Goal: Transaction & Acquisition: Purchase product/service

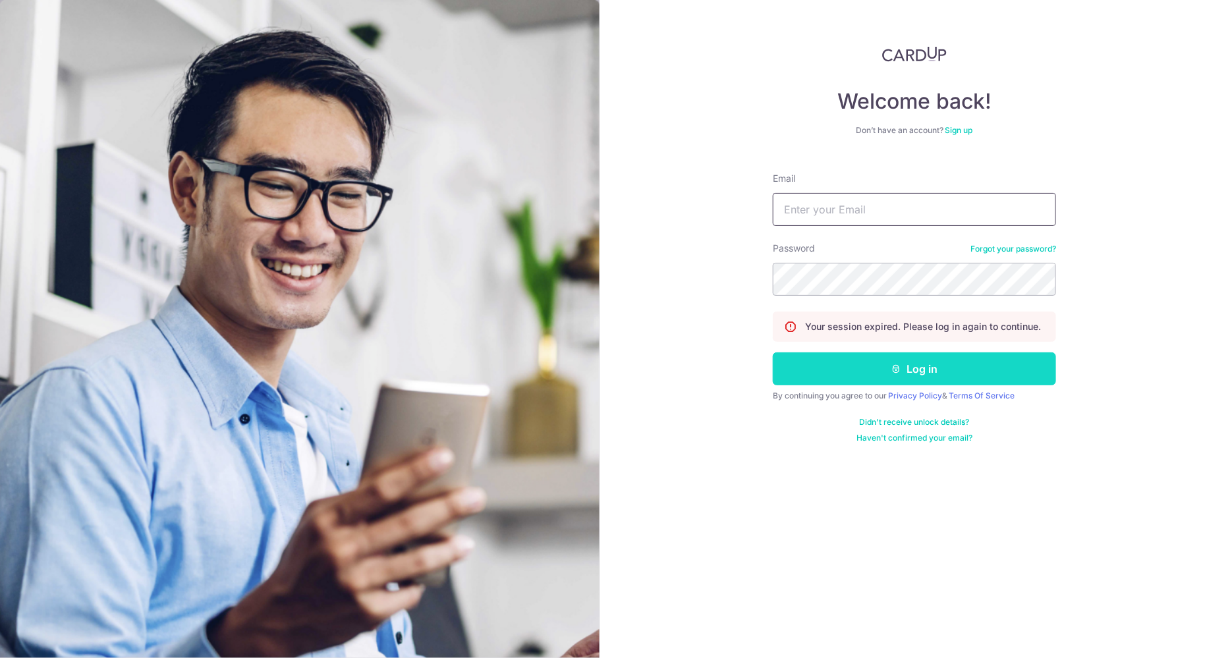
type input "[EMAIL_ADDRESS][DOMAIN_NAME]"
click at [892, 368] on icon "submit" at bounding box center [897, 369] width 11 height 11
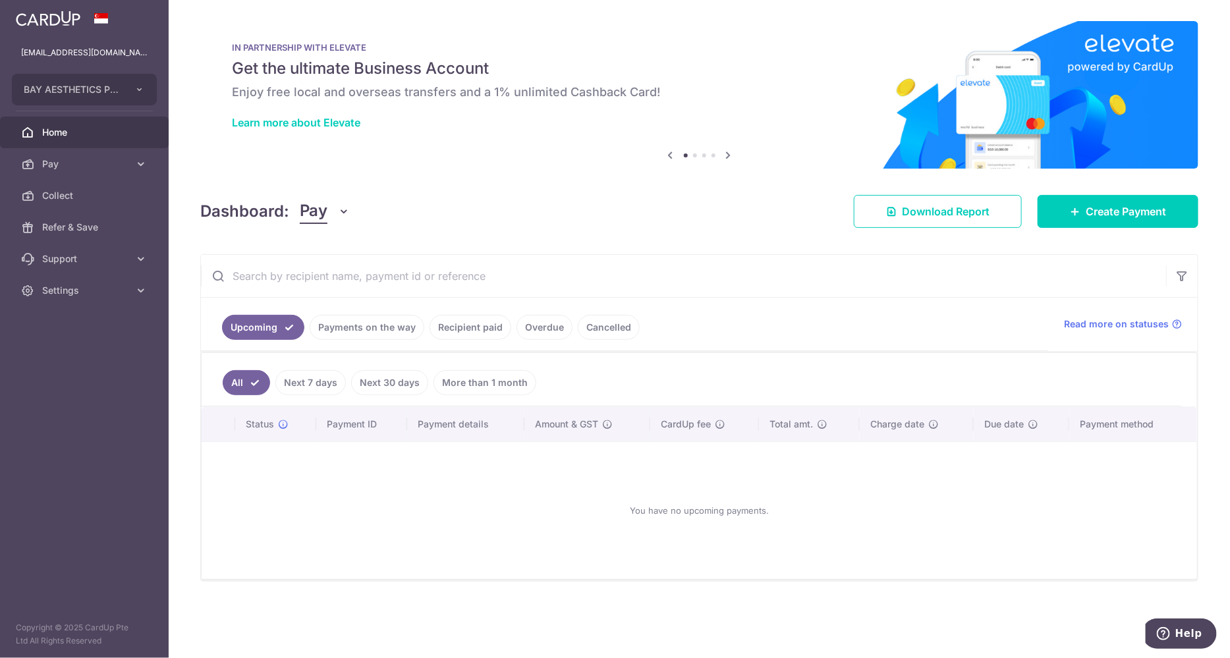
click at [546, 324] on link "Overdue" at bounding box center [545, 327] width 56 height 25
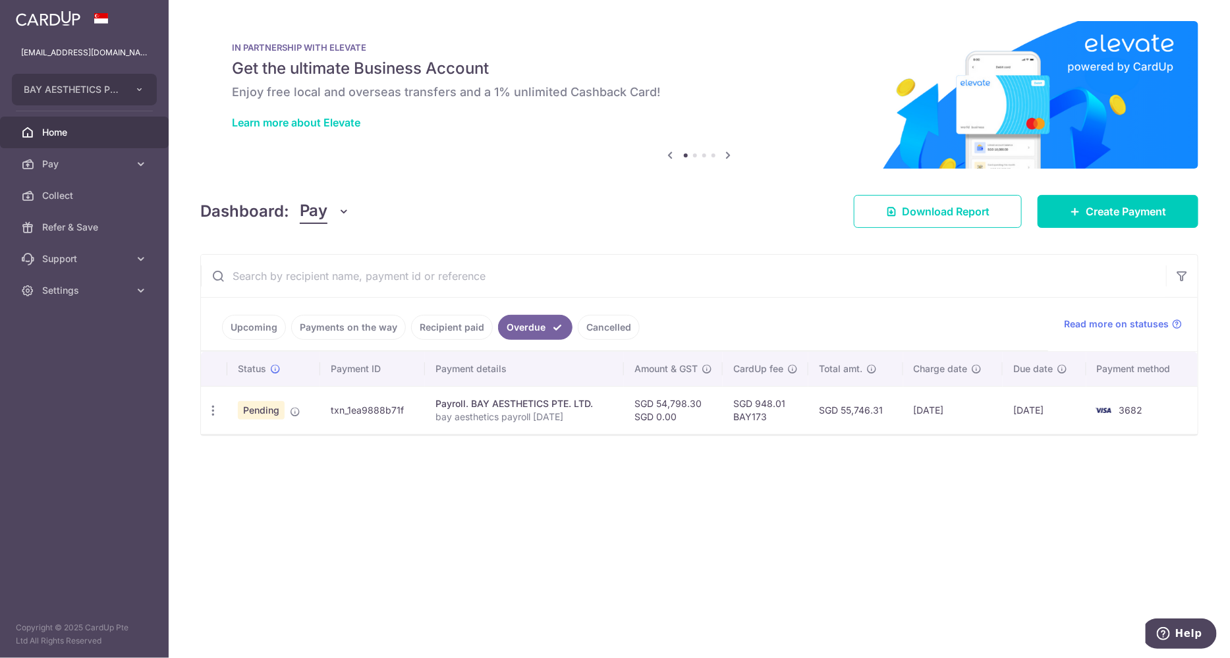
drag, startPoint x: 703, startPoint y: 403, endPoint x: 656, endPoint y: 403, distance: 47.4
click at [656, 403] on td "SGD 54,798.30 SGD 0.00" at bounding box center [673, 410] width 99 height 48
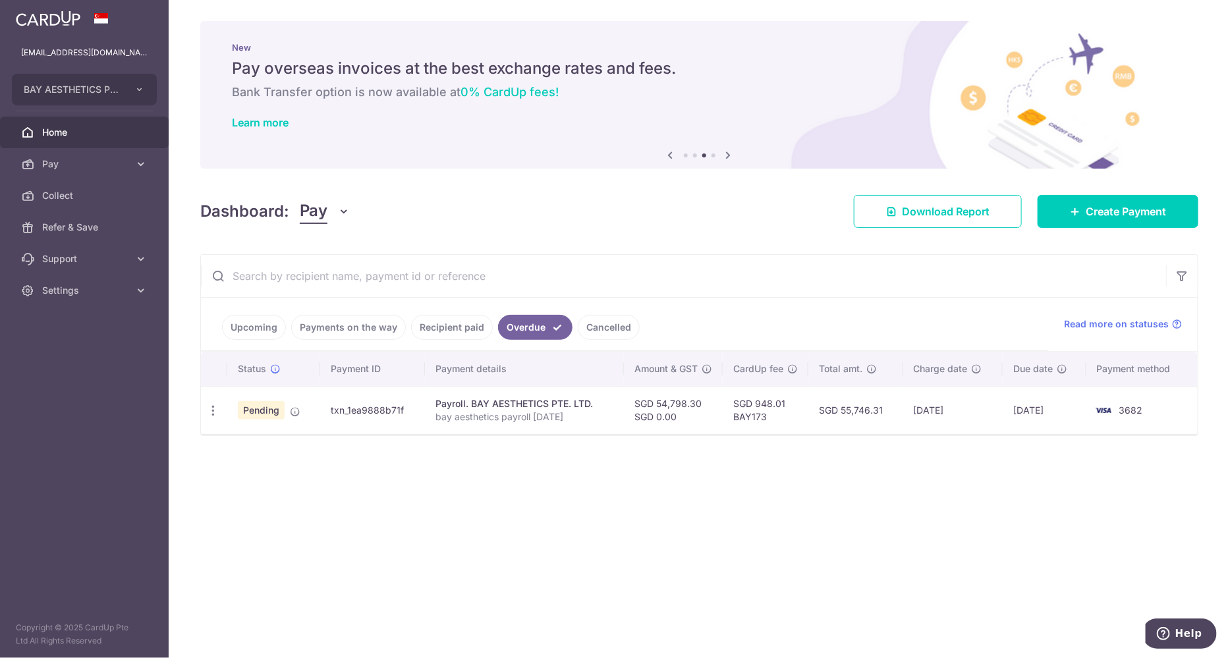
click at [988, 482] on div "× Pause Schedule Pause all future payments in this series Pause just this one p…" at bounding box center [700, 329] width 1062 height 658
click at [216, 411] on icon "button" at bounding box center [213, 411] width 14 height 14
click at [283, 479] on span "Cancel payment" at bounding box center [283, 479] width 88 height 16
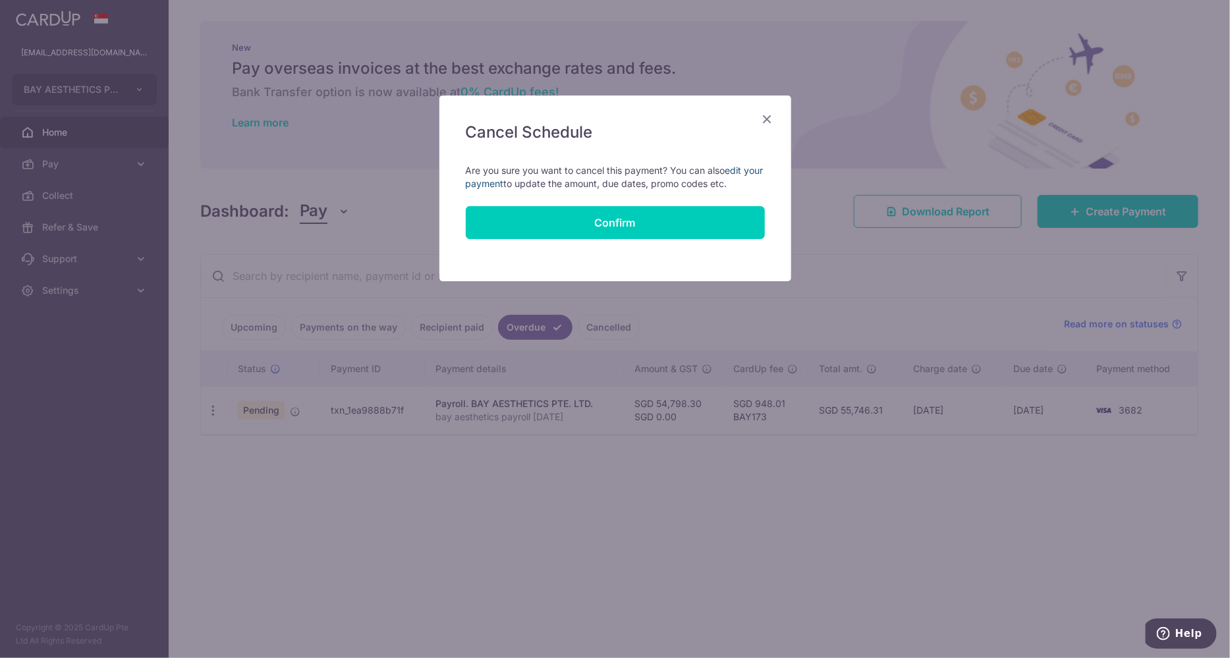
click at [511, 186] on link "edit your payment" at bounding box center [615, 177] width 298 height 24
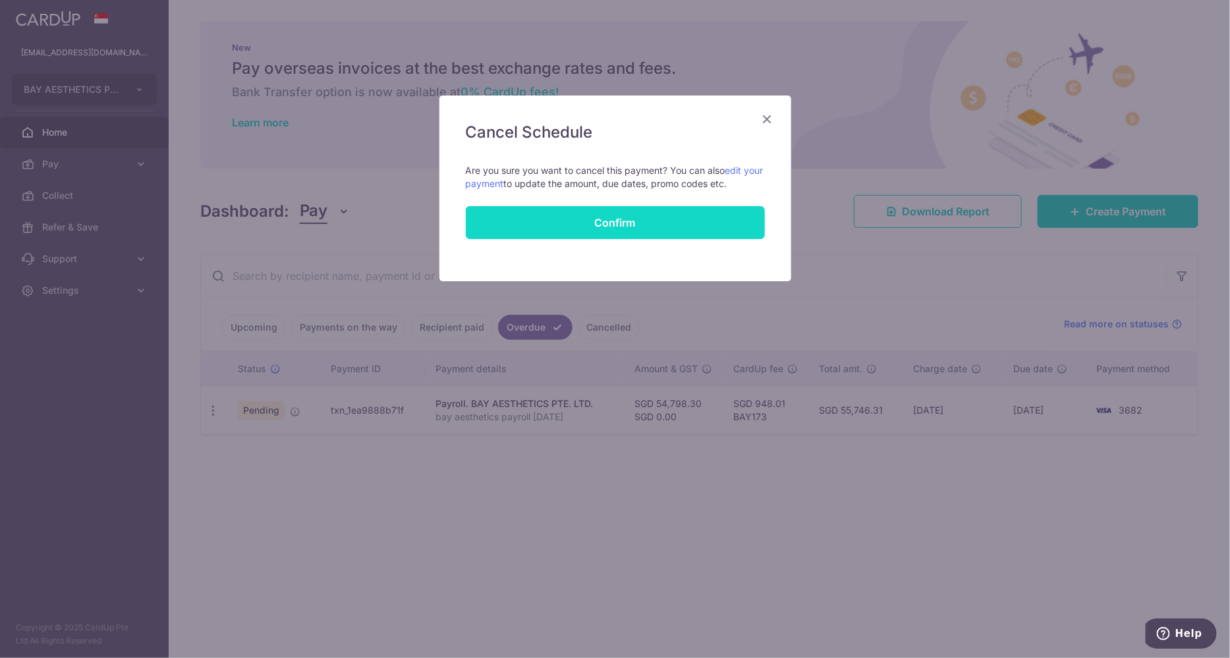
click at [616, 229] on button "Confirm" at bounding box center [615, 222] width 299 height 33
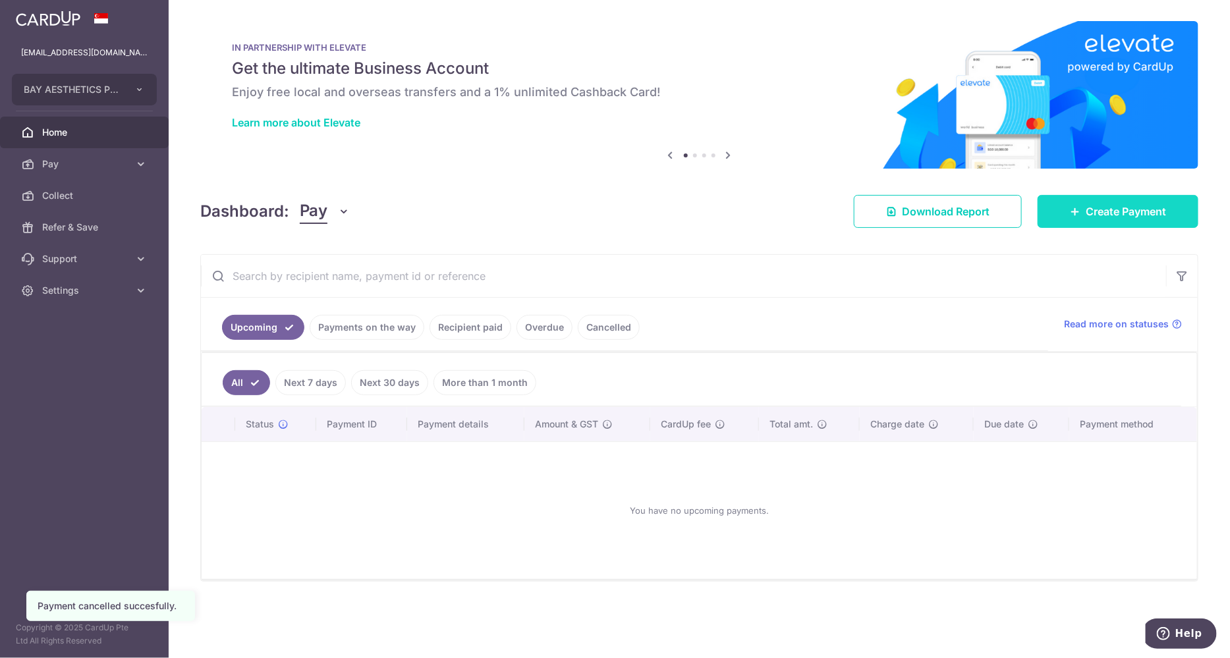
click at [1118, 213] on span "Create Payment" at bounding box center [1126, 212] width 80 height 16
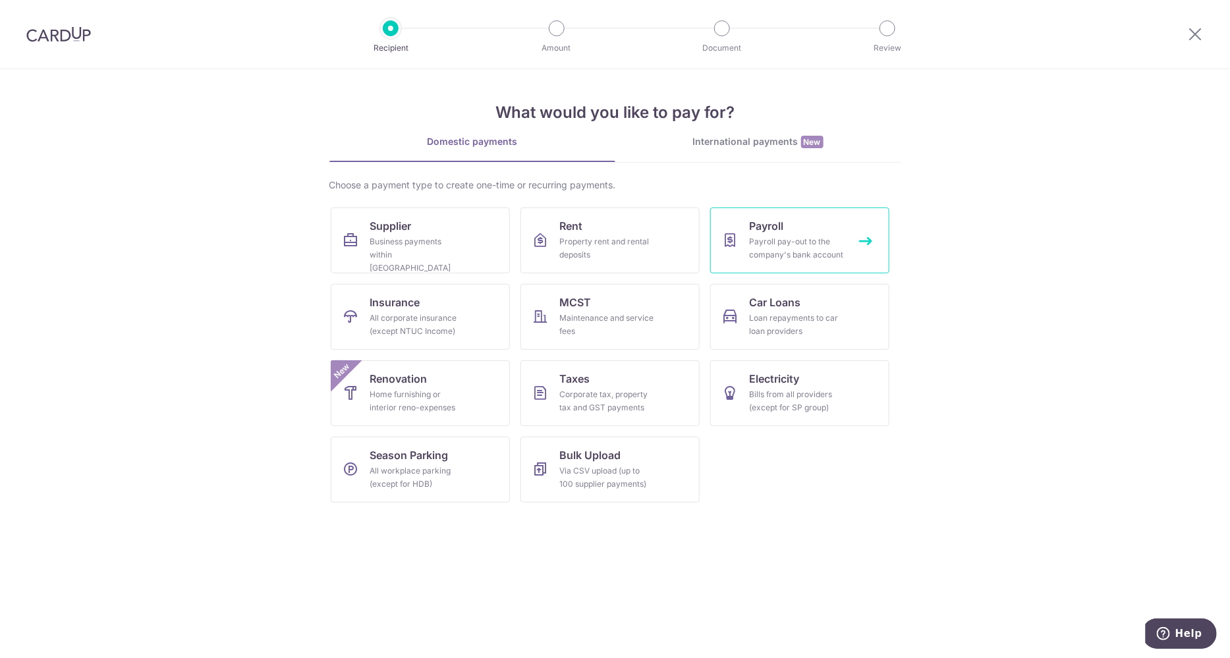
click at [784, 238] on div "Payroll pay-out to the company's bank account" at bounding box center [797, 248] width 95 height 26
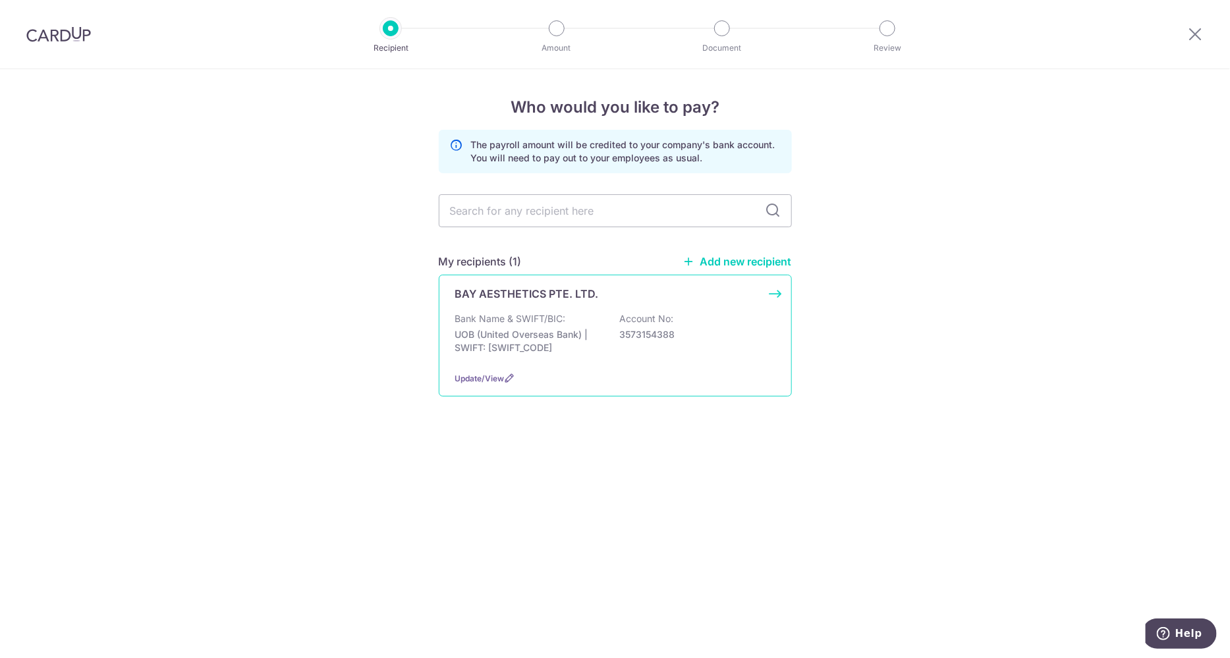
click at [543, 304] on div "BAY AESTHETICS PTE. LTD. Bank Name & SWIFT/BIC: UOB (United Overseas Bank) | SW…" at bounding box center [615, 336] width 353 height 122
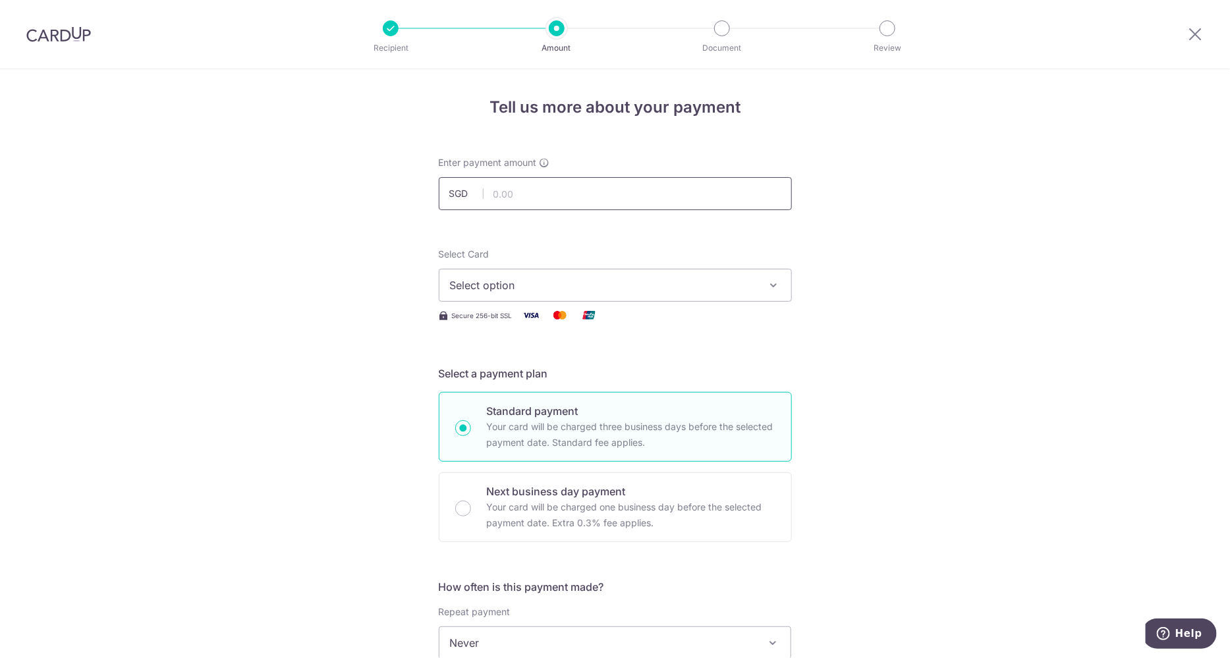
drag, startPoint x: 0, startPoint y: 0, endPoint x: 563, endPoint y: 204, distance: 599.3
click at [563, 204] on input "text" at bounding box center [615, 193] width 353 height 33
paste input "25071610"
type input "25071610"
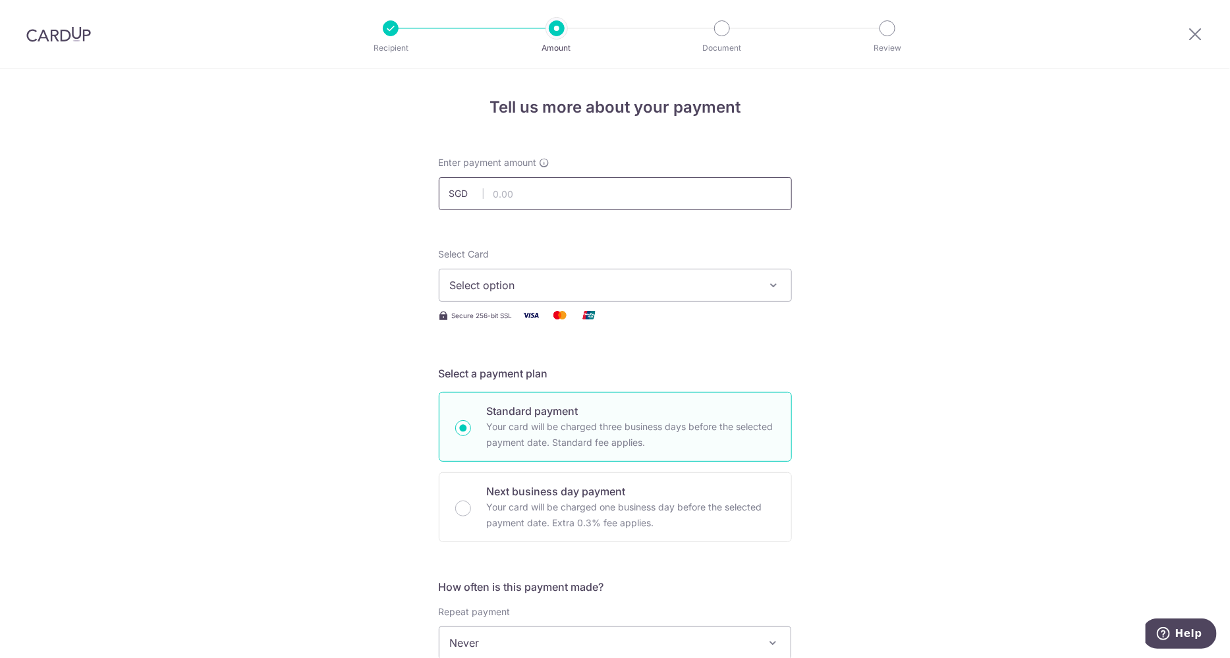
click at [559, 191] on input "text" at bounding box center [615, 193] width 353 height 33
paste input "54798.30"
type input "54,798.30"
click at [523, 282] on span "Select option" at bounding box center [603, 285] width 307 height 16
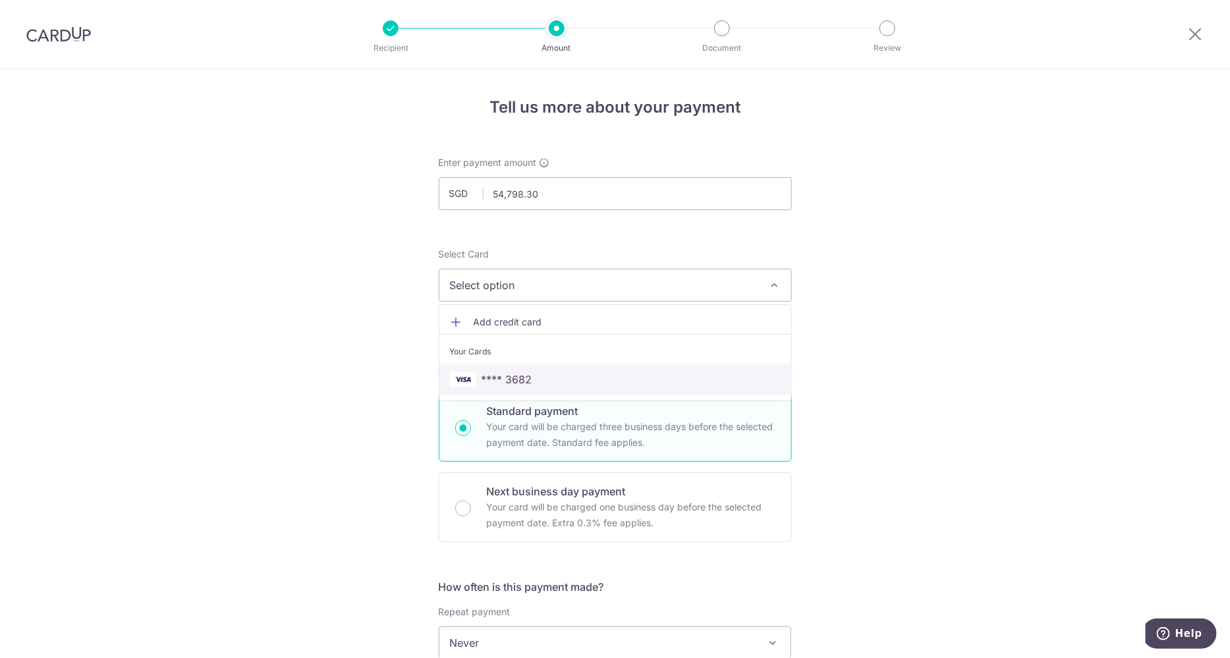
click at [525, 372] on span "**** 3682" at bounding box center [507, 380] width 51 height 16
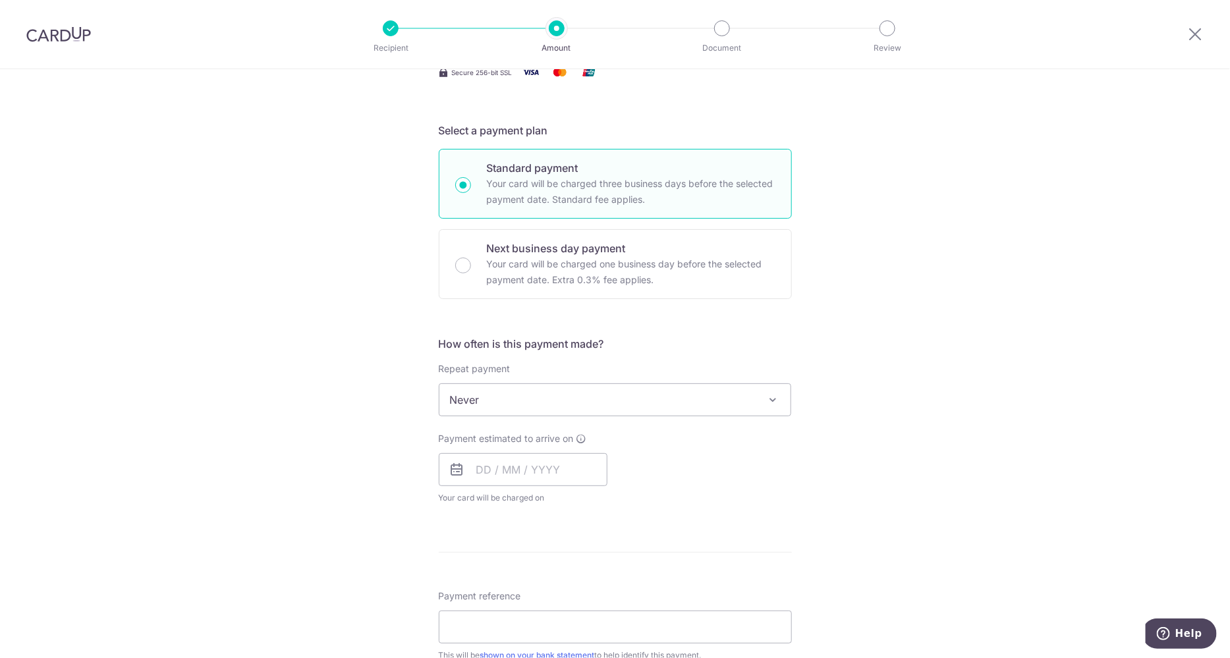
scroll to position [244, 0]
click at [511, 477] on input "text" at bounding box center [523, 469] width 169 height 33
click at [596, 579] on link "10" at bounding box center [597, 589] width 21 height 21
type input "10/10/2025"
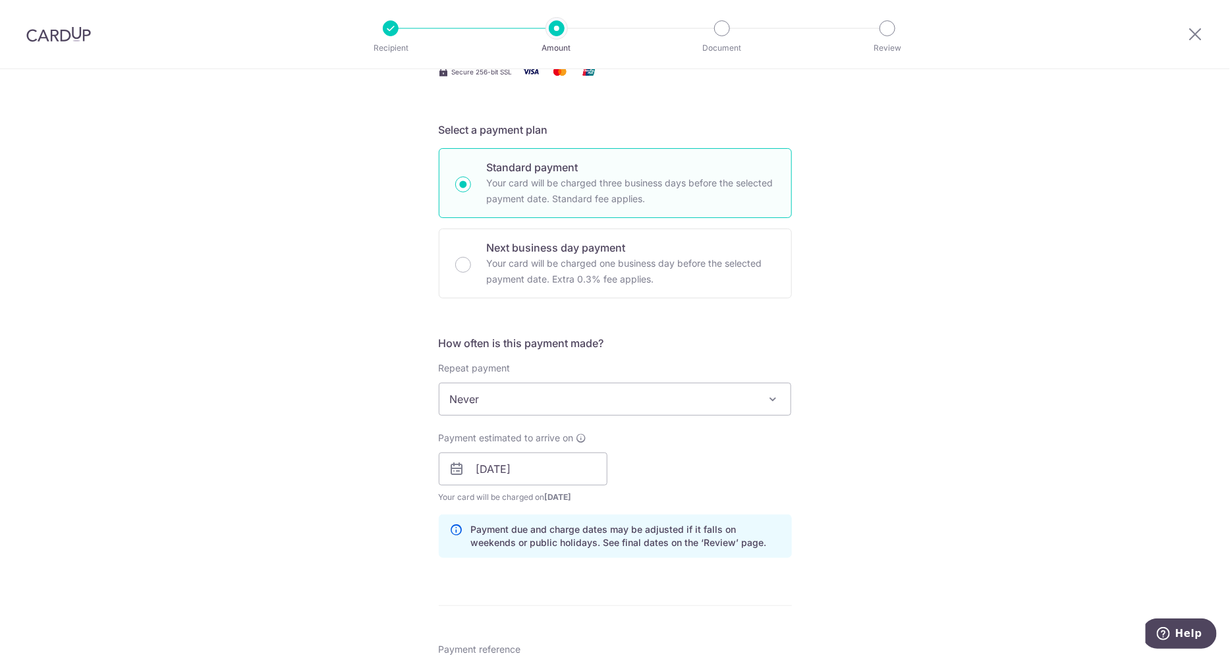
click at [845, 456] on div "Tell us more about your payment Enter payment amount SGD 54,798.30 54798.30 Sel…" at bounding box center [615, 485] width 1230 height 1321
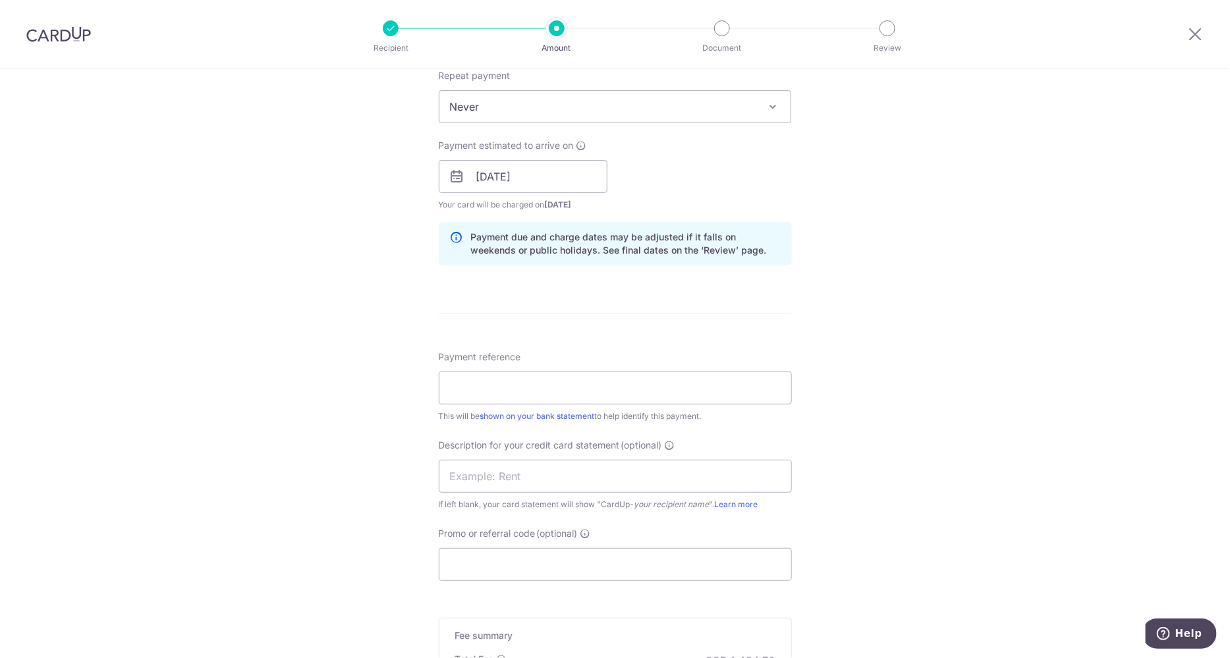
scroll to position [553, 0]
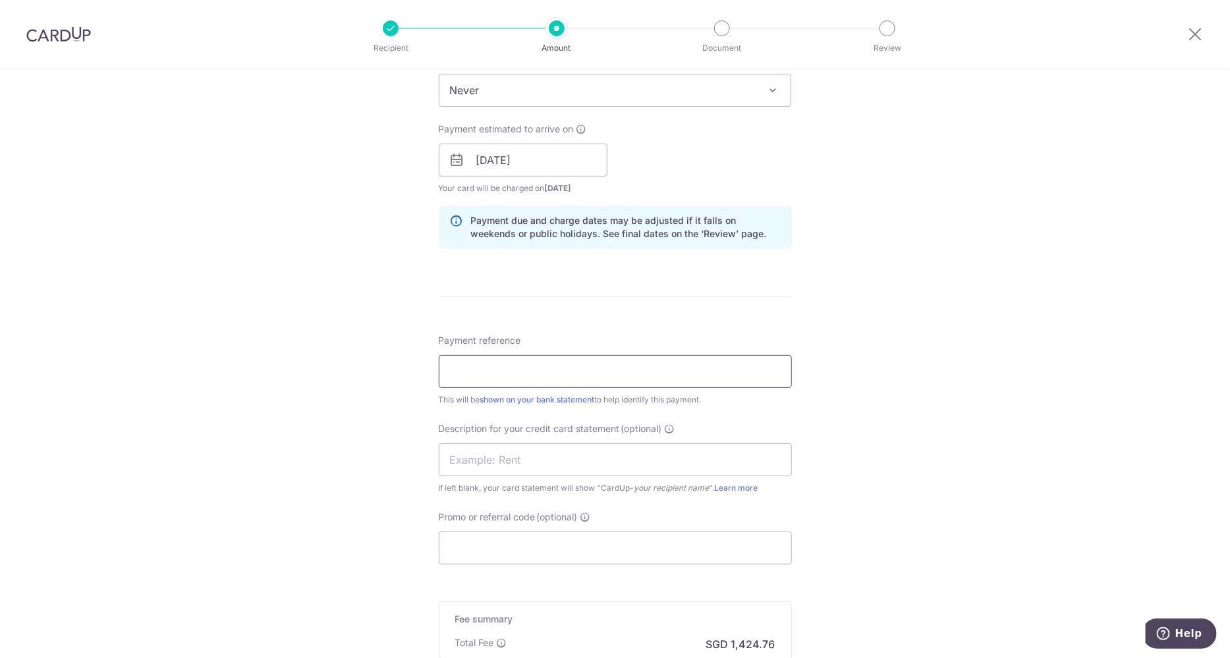
click at [552, 375] on input "Payment reference" at bounding box center [615, 371] width 353 height 33
type input "payroll sept 2025"
click at [525, 455] on input "p" at bounding box center [615, 459] width 353 height 33
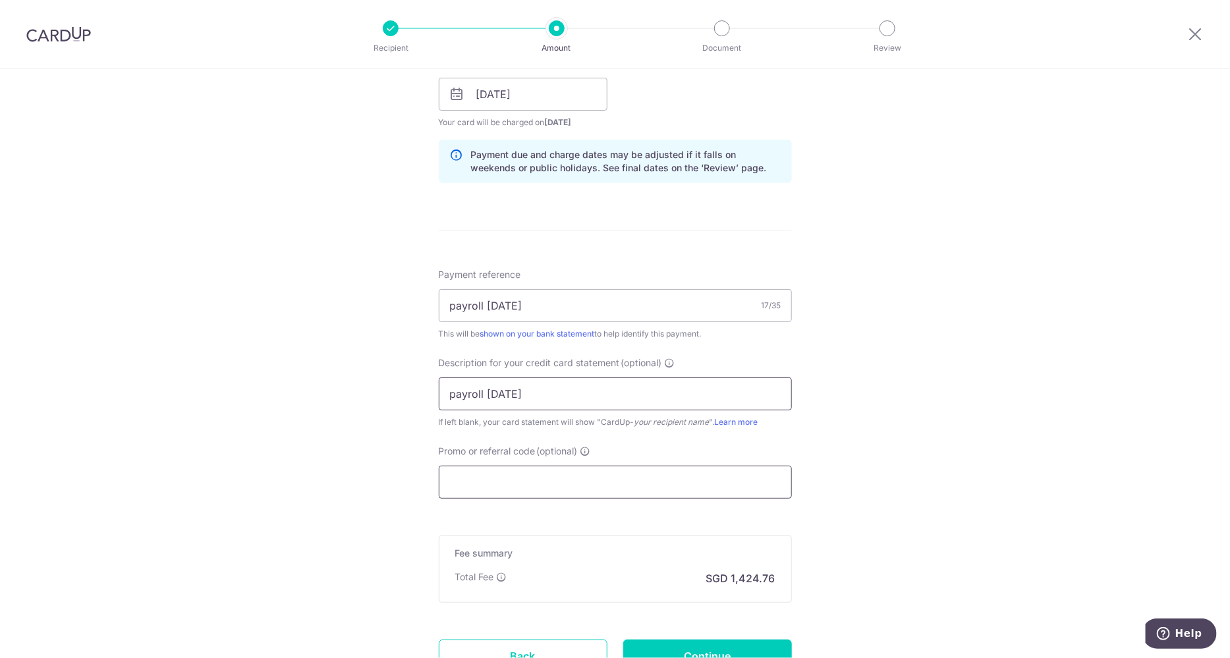
type input "payroll sept 20"
click at [545, 482] on input "b" at bounding box center [615, 482] width 353 height 33
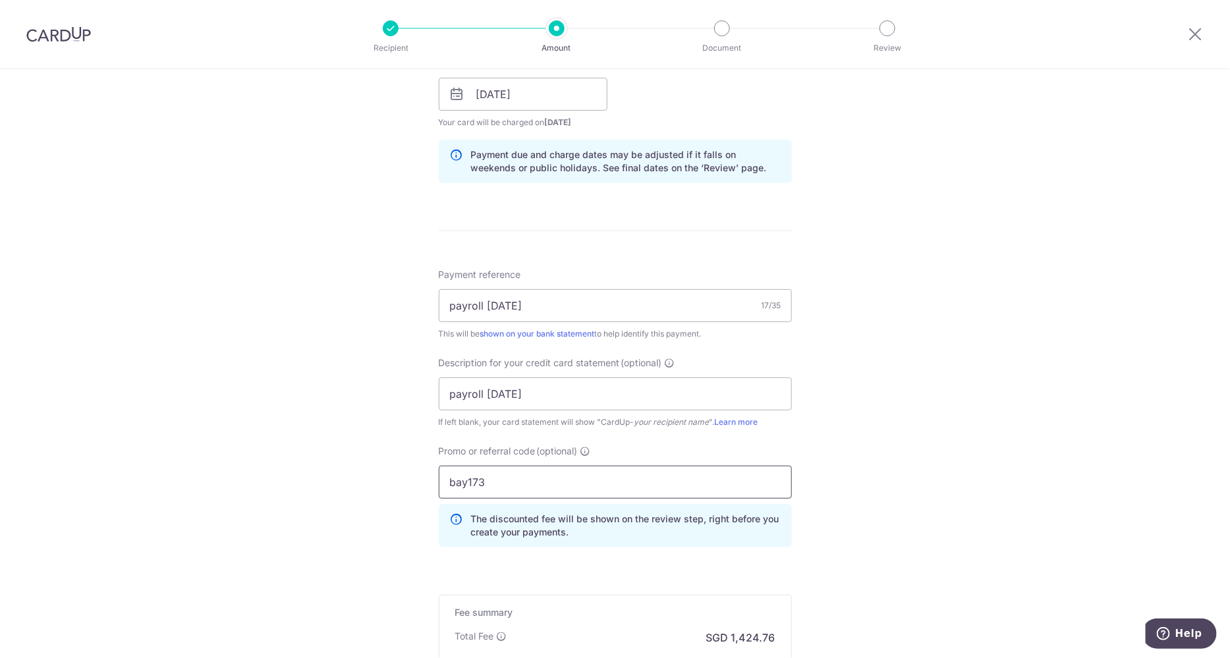
scroll to position [789, 0]
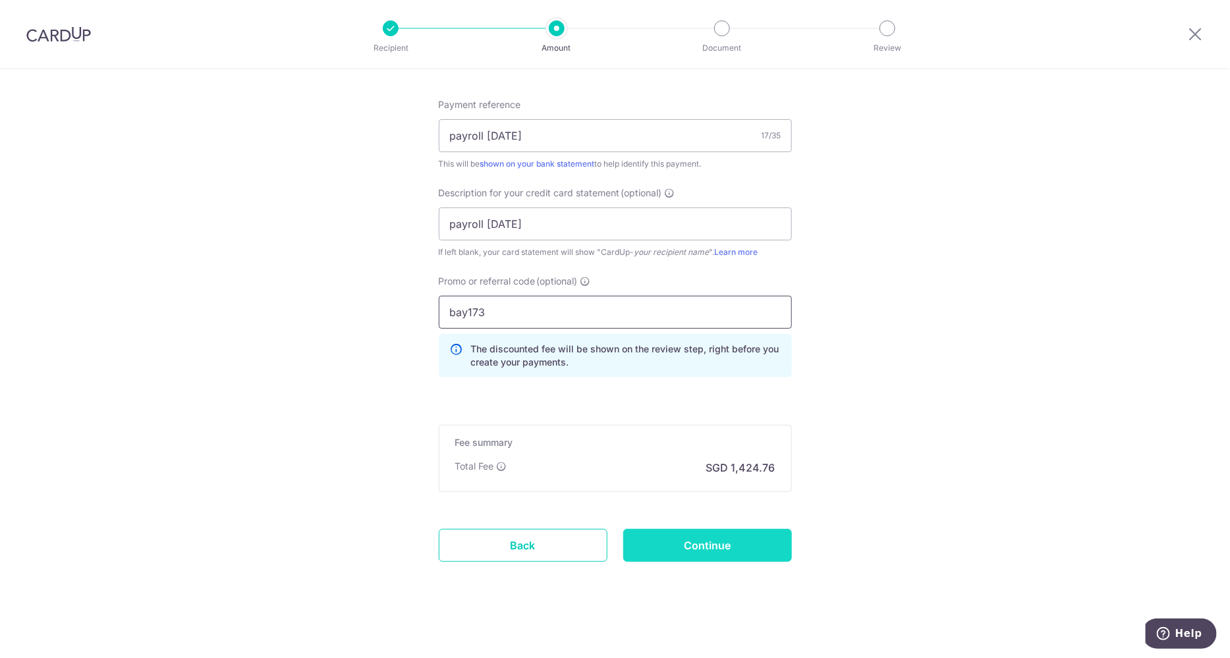
type input "bay173"
click at [722, 548] on input "Continue" at bounding box center [707, 545] width 169 height 33
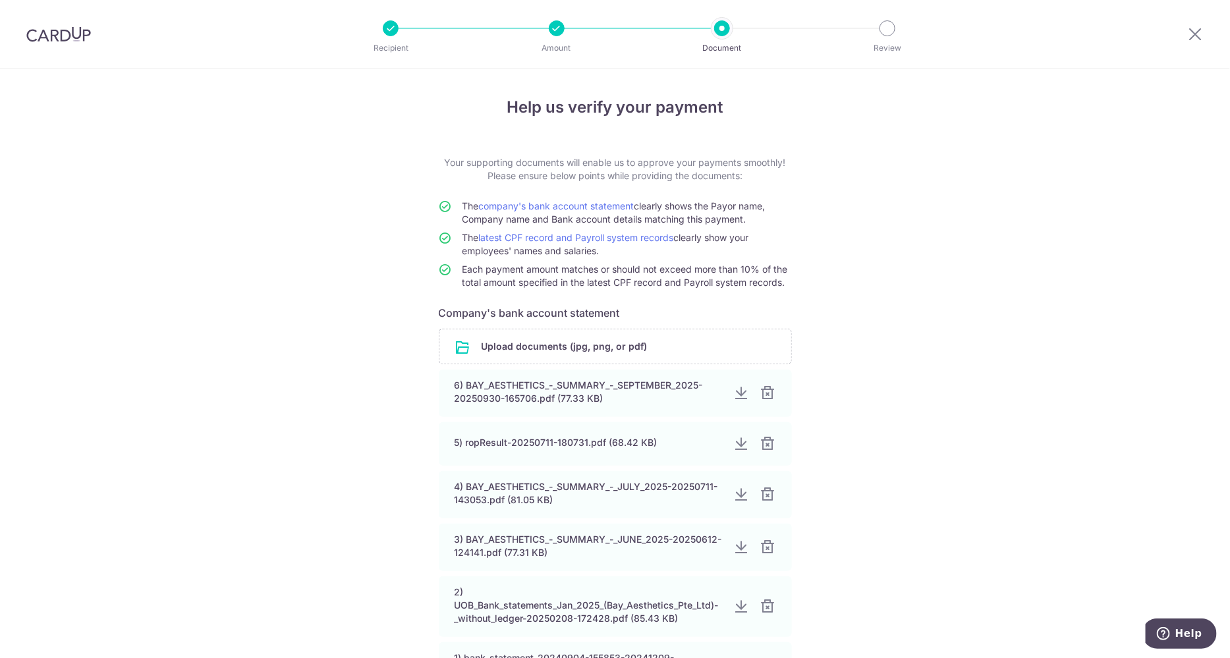
scroll to position [227, 0]
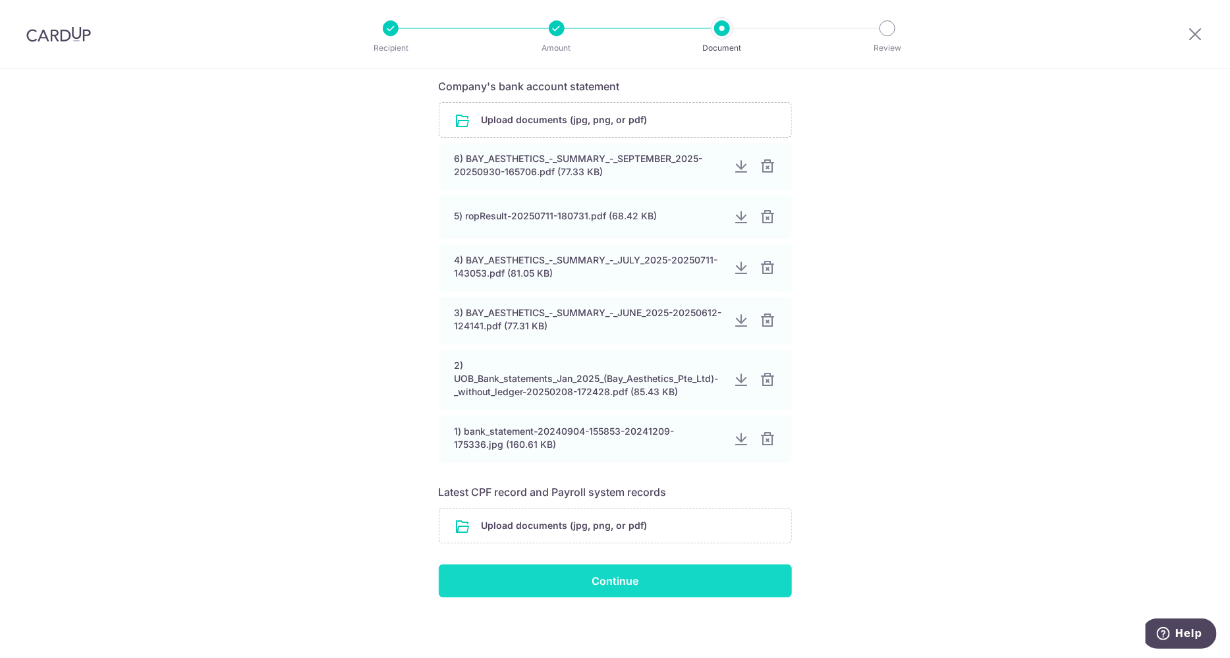
click at [630, 576] on input "Continue" at bounding box center [615, 581] width 353 height 33
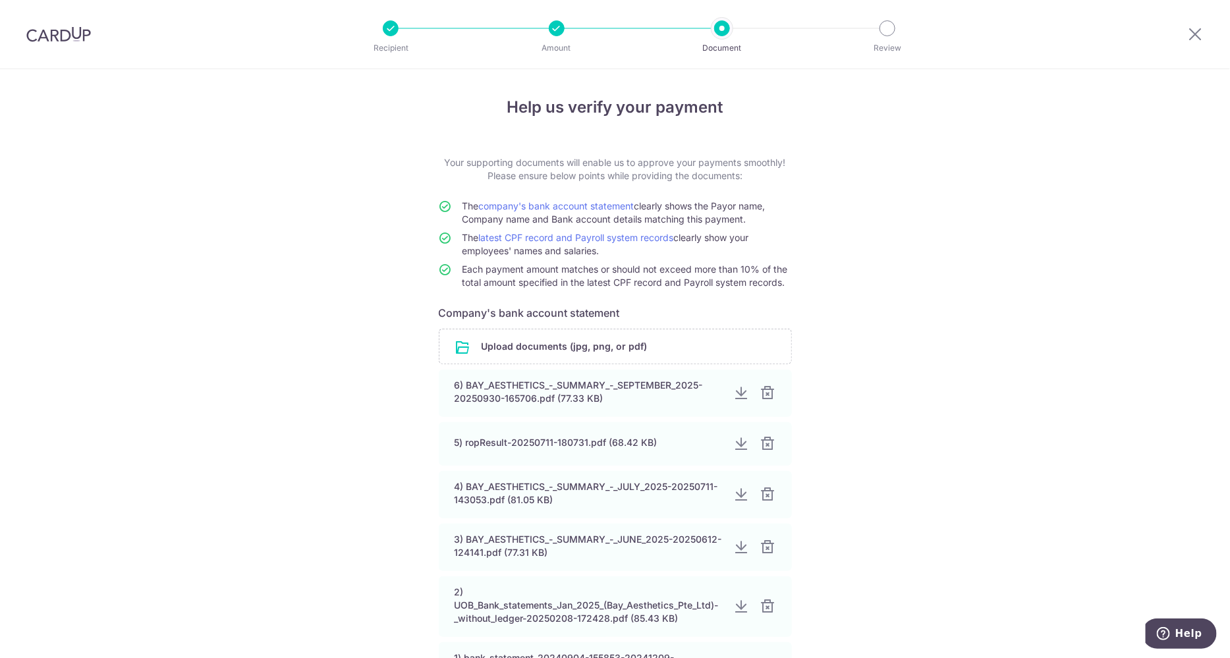
scroll to position [245, 0]
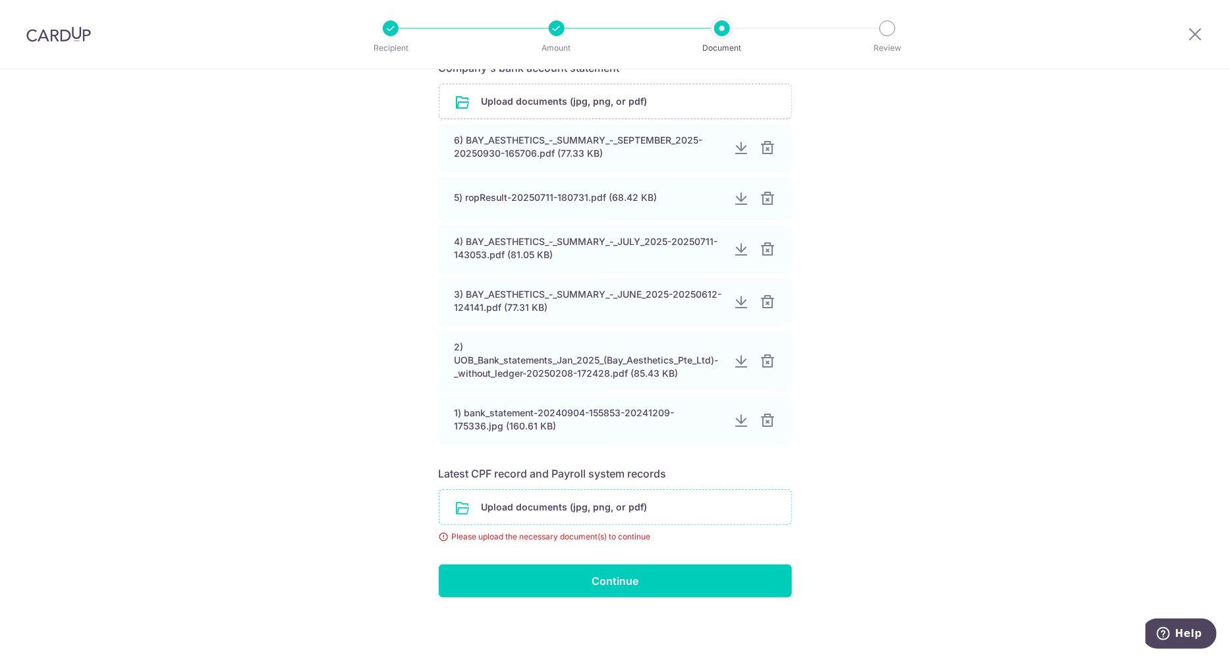
click at [603, 519] on input "file" at bounding box center [616, 507] width 352 height 34
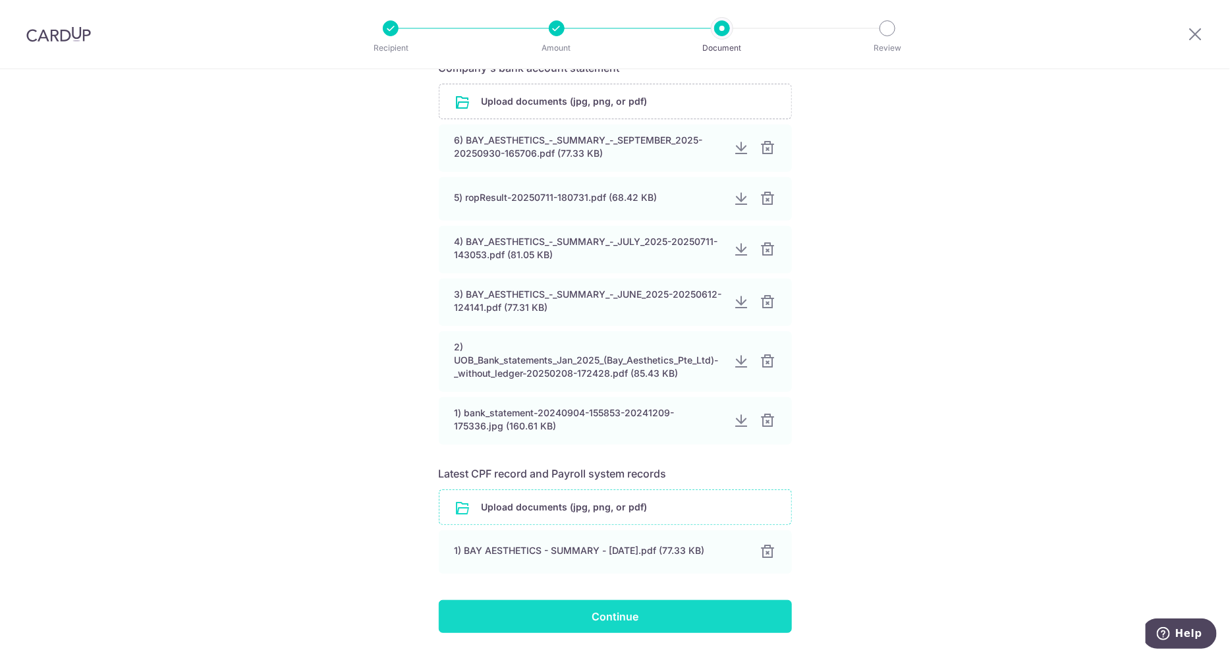
click at [569, 621] on input "Continue" at bounding box center [615, 616] width 353 height 33
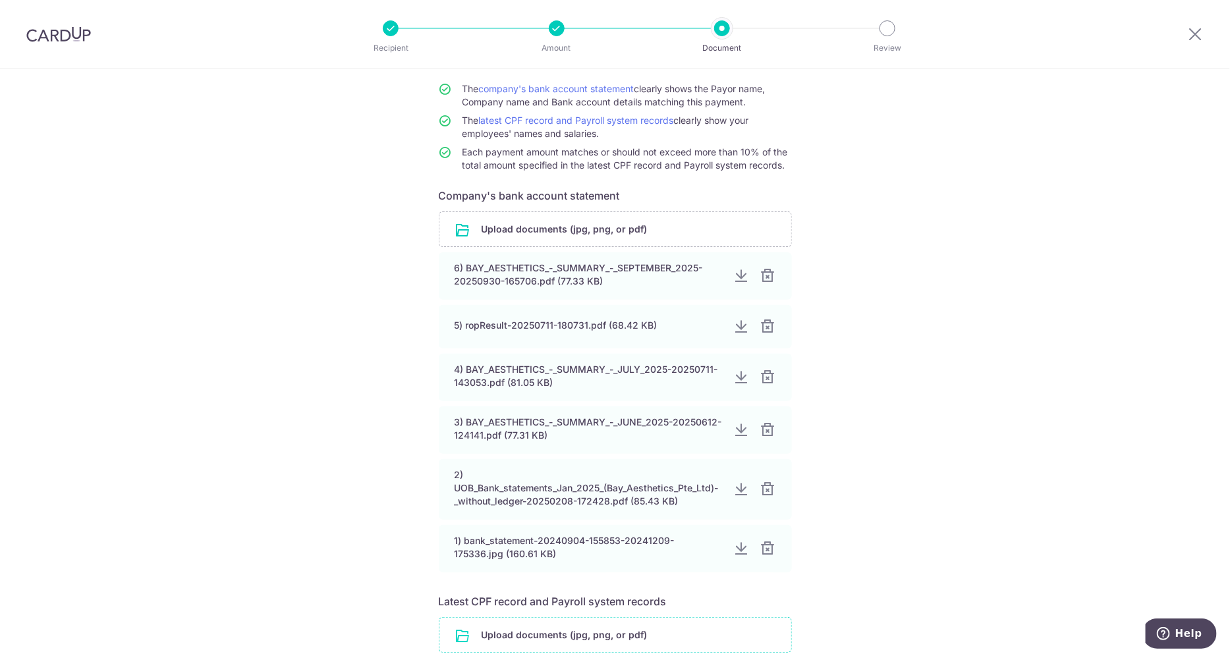
scroll to position [287, 0]
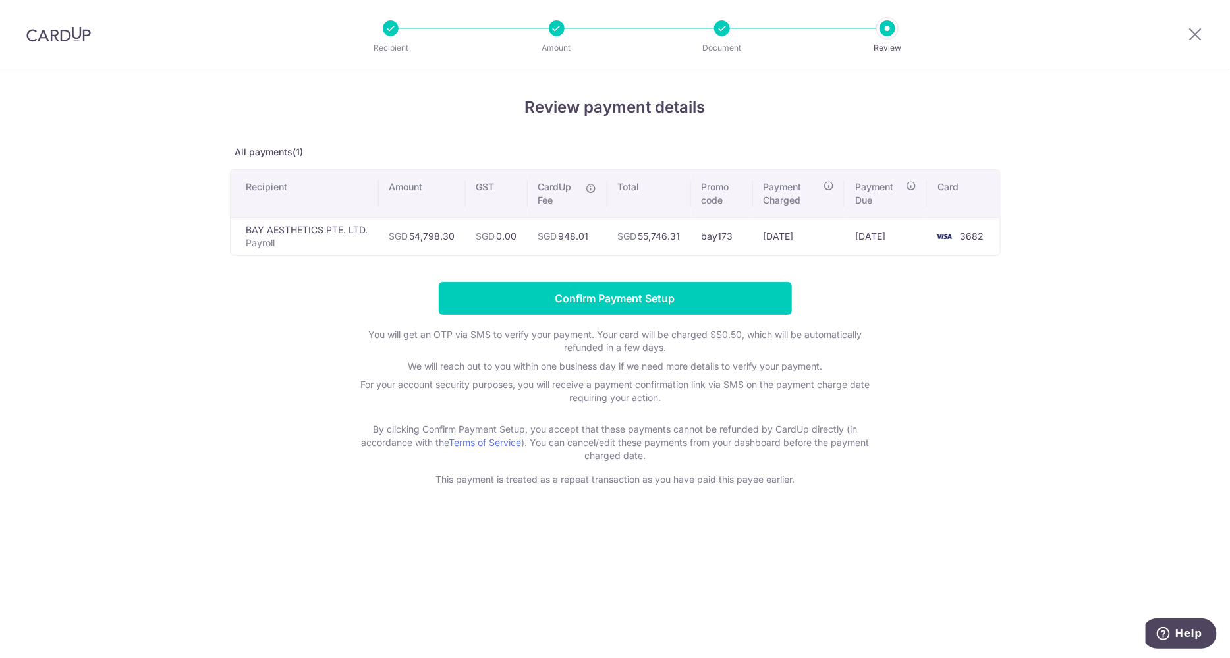
click at [1004, 331] on div "Review payment details All payments(1) Recipient Amount GST CardUp Fee Total Pr…" at bounding box center [615, 363] width 1230 height 589
click at [592, 295] on input "Confirm Payment Setup" at bounding box center [615, 298] width 353 height 33
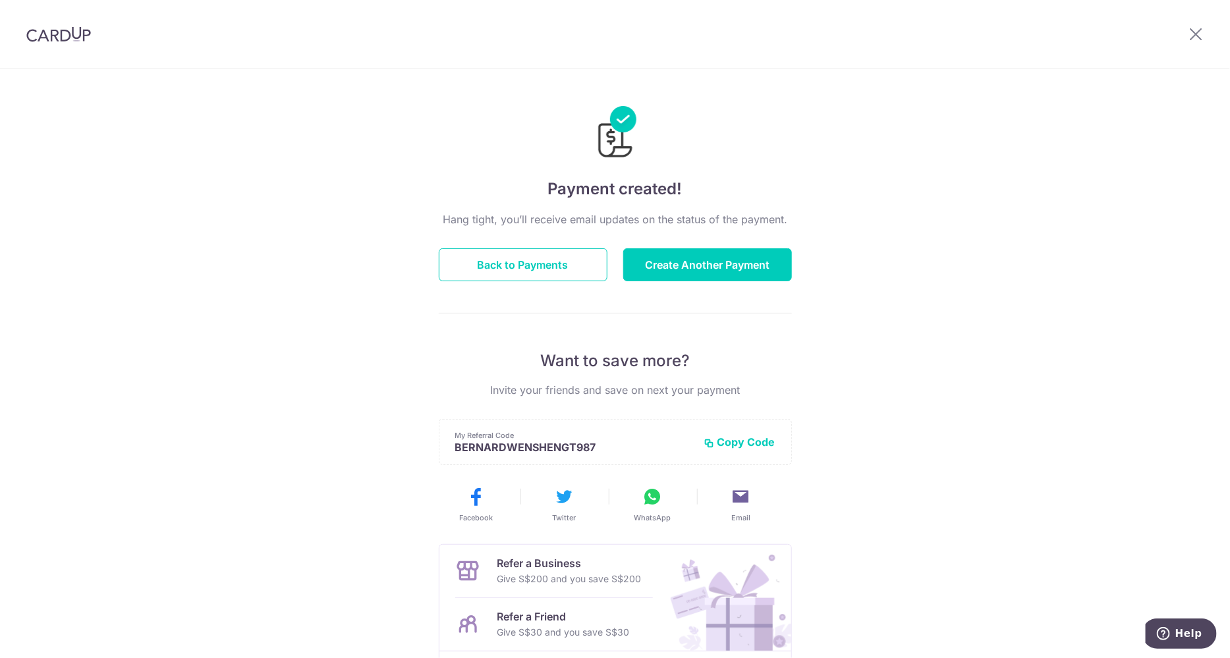
click at [939, 174] on div "Payment created! Hang tight, you’ll receive email updates on the status of the …" at bounding box center [615, 421] width 1230 height 704
